Goal: Find specific page/section: Find specific page/section

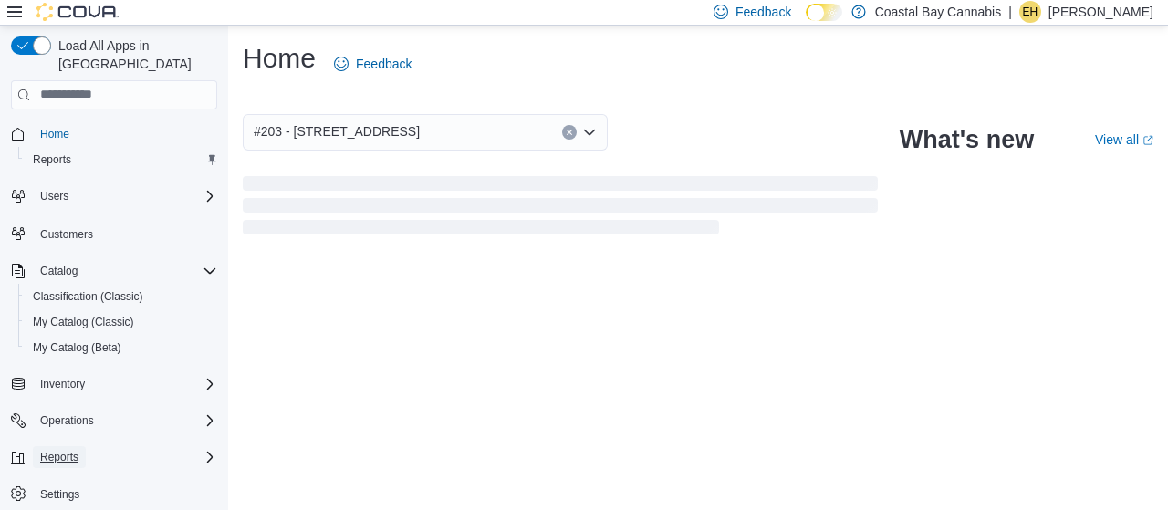
click at [58, 450] on span "Reports" at bounding box center [59, 457] width 38 height 15
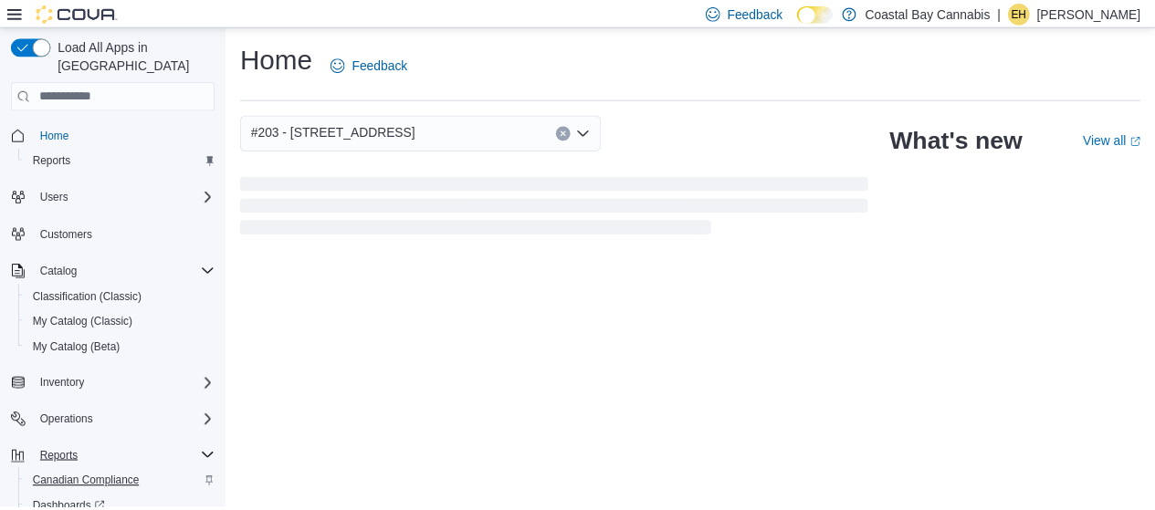
scroll to position [85, 0]
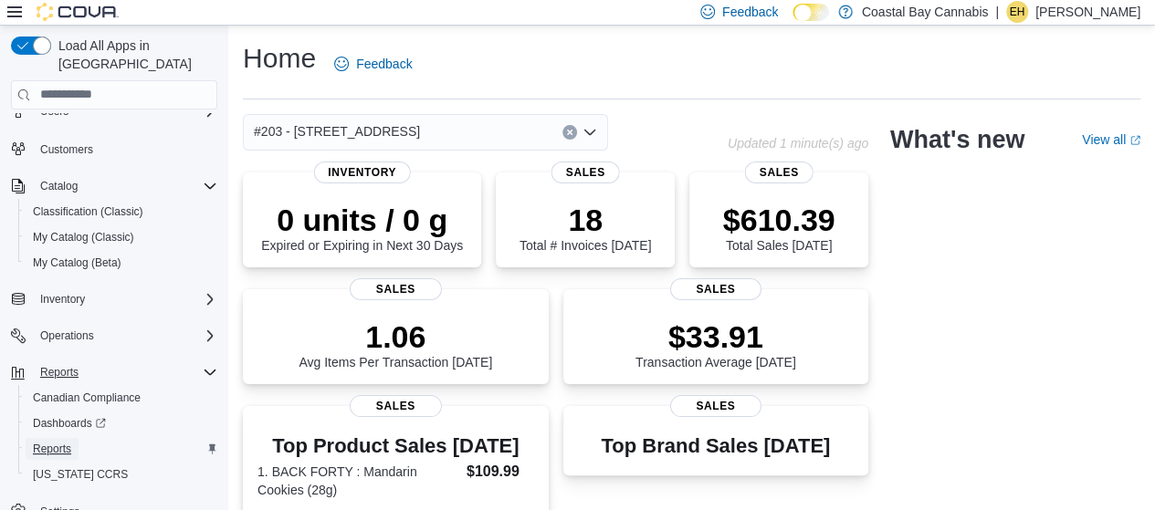
click at [53, 442] on span "Reports" at bounding box center [52, 449] width 38 height 15
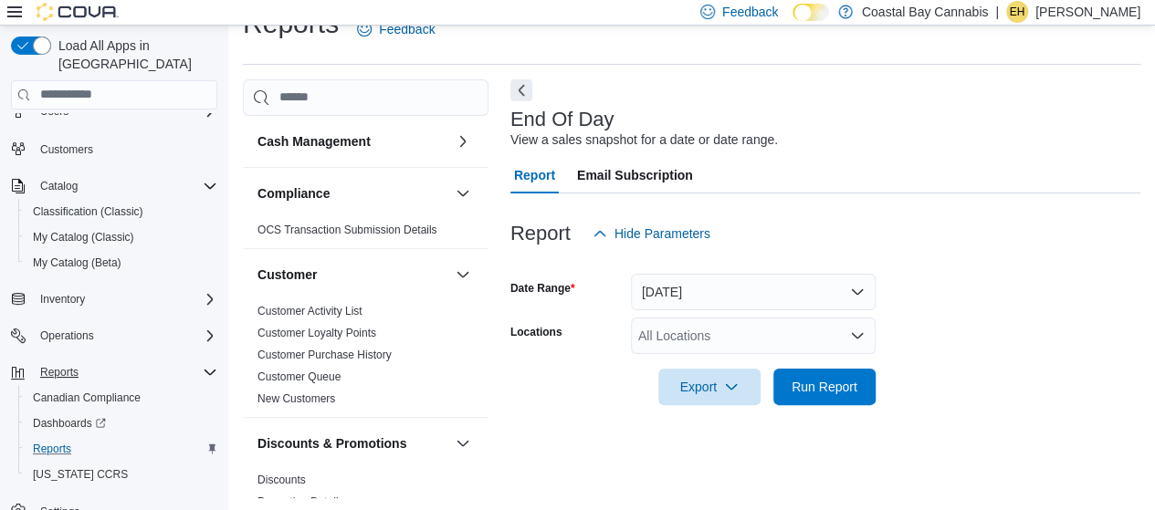
scroll to position [35, 0]
